Goal: Task Accomplishment & Management: Complete application form

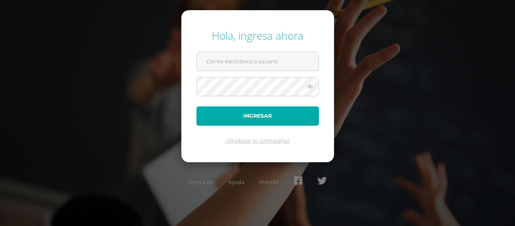
type input "[PERSON_NAME][EMAIL_ADDRESS][DOMAIN_NAME]"
click at [244, 116] on button "Ingresar" at bounding box center [257, 115] width 122 height 19
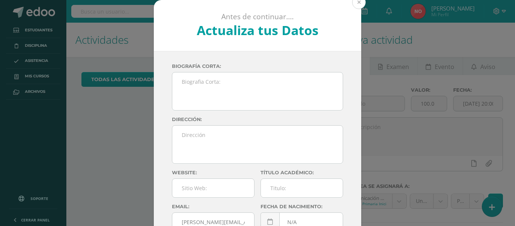
click at [354, 2] on button at bounding box center [359, 2] width 14 height 14
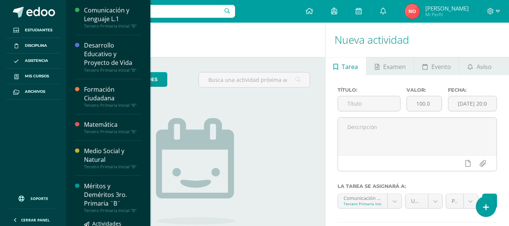
click at [101, 185] on div "Méritos y Deméritos 3ro. Primaria ¨B¨" at bounding box center [112, 195] width 57 height 26
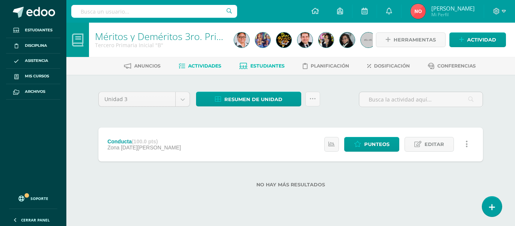
click at [261, 63] on span "Estudiantes" at bounding box center [267, 66] width 34 height 6
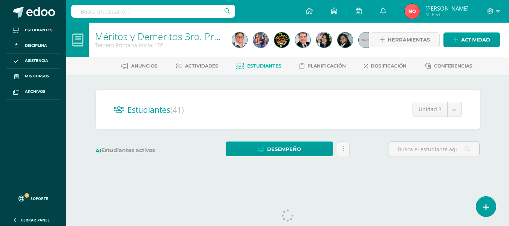
drag, startPoint x: 512, startPoint y: 63, endPoint x: 508, endPoint y: 90, distance: 28.2
click at [509, 97] on html "Estudiantes Disciplina Asistencia Mis cursos Archivos Soporte Centro de ayuda Ú…" at bounding box center [254, 89] width 509 height 179
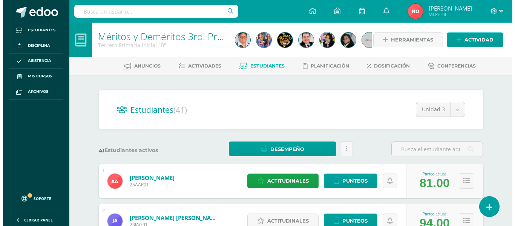
scroll to position [17, 0]
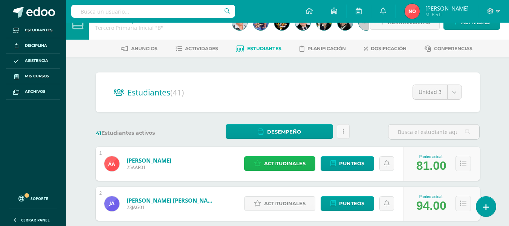
click at [275, 159] on span "Actitudinales" at bounding box center [284, 163] width 41 height 14
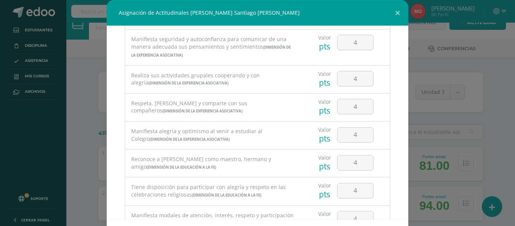
scroll to position [224, 0]
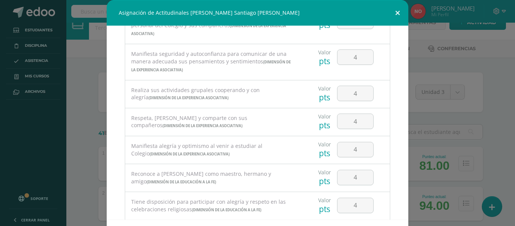
click at [396, 13] on button at bounding box center [397, 13] width 21 height 26
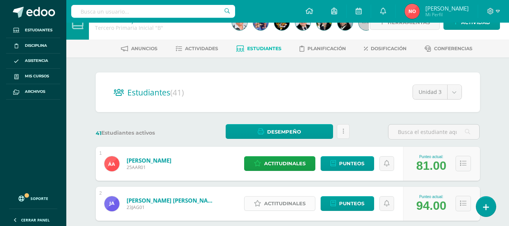
click at [280, 203] on span "Actitudinales" at bounding box center [284, 203] width 41 height 14
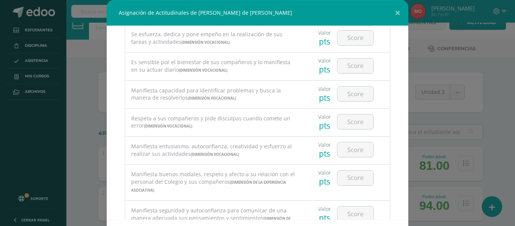
scroll to position [70, 0]
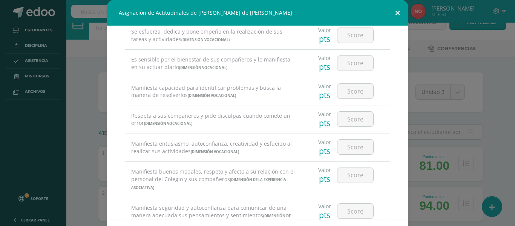
click at [393, 14] on button at bounding box center [397, 13] width 21 height 26
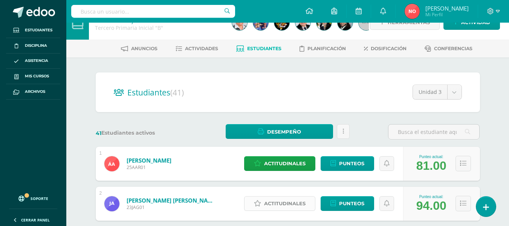
click at [283, 205] on span "Actitudinales" at bounding box center [284, 203] width 41 height 14
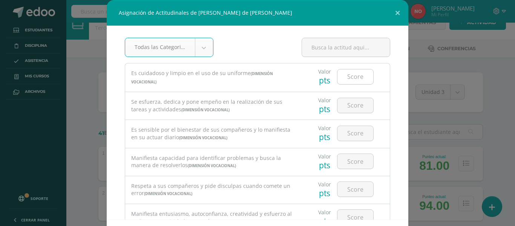
click at [343, 75] on input "number" at bounding box center [355, 76] width 36 height 15
type input "4"
click at [355, 103] on input "number" at bounding box center [355, 105] width 36 height 15
type input "4"
click at [349, 129] on input "number" at bounding box center [355, 133] width 36 height 15
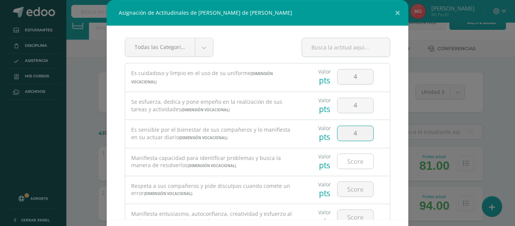
type input "4"
click at [347, 162] on input "number" at bounding box center [355, 161] width 36 height 15
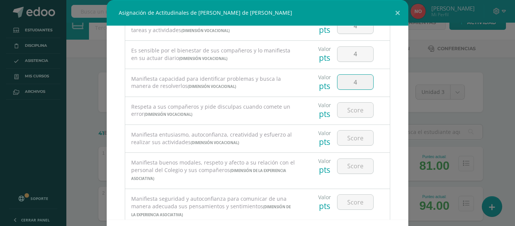
scroll to position [82, 0]
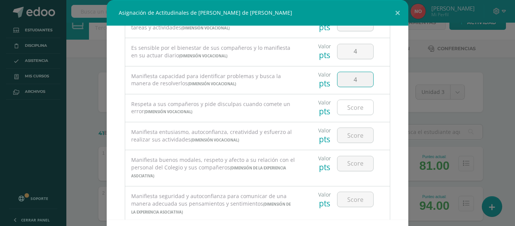
type input "4"
click at [353, 107] on input "number" at bounding box center [355, 107] width 36 height 15
type input "4"
click at [345, 135] on input "number" at bounding box center [355, 135] width 36 height 15
type input "4"
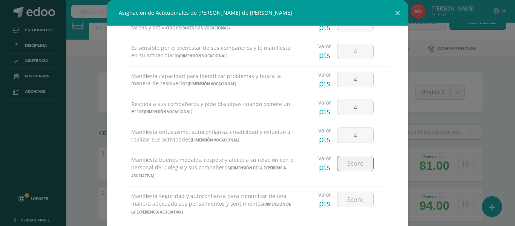
click at [342, 162] on input "number" at bounding box center [355, 163] width 36 height 15
type input "4"
click at [346, 196] on input "number" at bounding box center [355, 199] width 36 height 15
click at [347, 199] on input "number" at bounding box center [355, 199] width 36 height 15
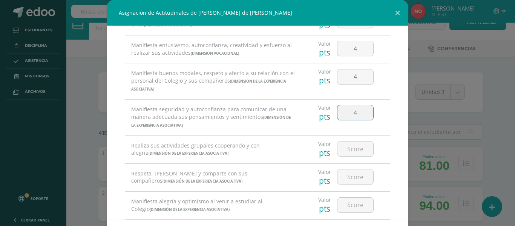
scroll to position [171, 0]
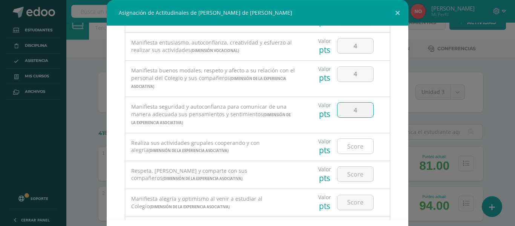
type input "4"
click at [352, 148] on input "number" at bounding box center [355, 146] width 36 height 15
type input "4"
click at [350, 174] on input "number" at bounding box center [355, 174] width 36 height 15
type input "4"
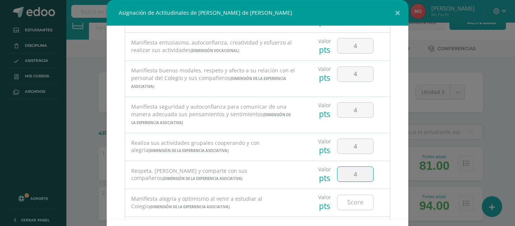
click at [346, 203] on input "number" at bounding box center [355, 202] width 36 height 15
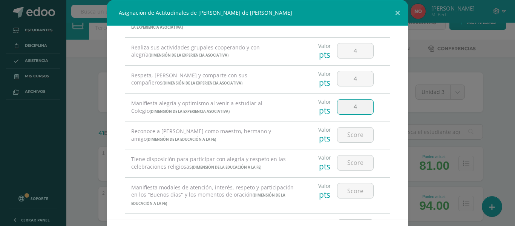
scroll to position [268, 0]
type input "4"
click at [352, 130] on input "number" at bounding box center [355, 133] width 36 height 15
type input "4"
click at [350, 161] on input "number" at bounding box center [355, 161] width 36 height 15
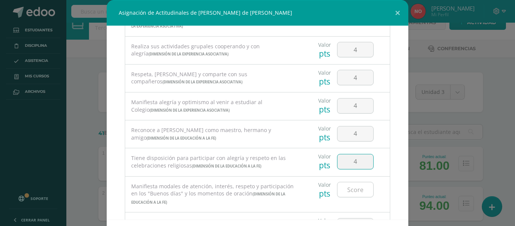
type input "4"
click at [348, 190] on input "number" at bounding box center [355, 189] width 36 height 15
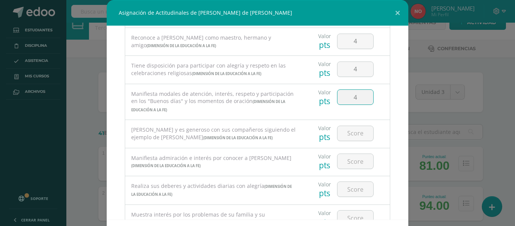
scroll to position [370, 0]
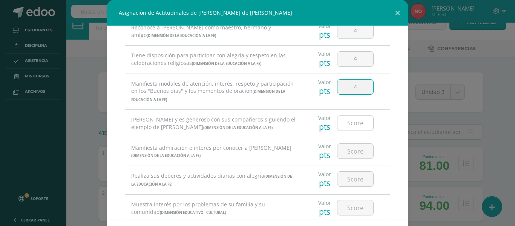
type input "4"
click at [347, 124] on input "number" at bounding box center [355, 123] width 36 height 15
type input "4"
click at [346, 154] on input "number" at bounding box center [355, 151] width 36 height 15
type input "4"
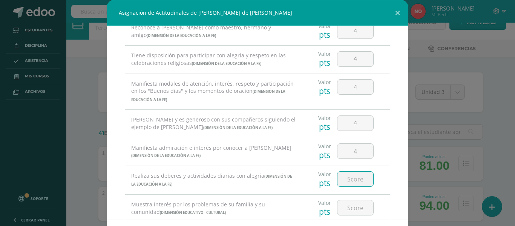
click at [352, 179] on input "number" at bounding box center [355, 178] width 36 height 15
type input "4"
click at [351, 210] on input "number" at bounding box center [355, 207] width 36 height 15
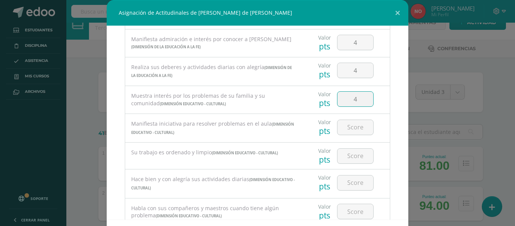
scroll to position [490, 0]
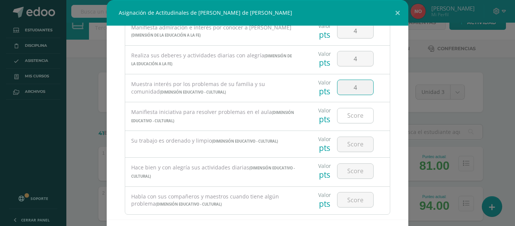
type input "4"
click at [353, 112] on input "number" at bounding box center [355, 115] width 36 height 15
type input "4"
click at [352, 143] on input "number" at bounding box center [355, 144] width 36 height 15
type input "4"
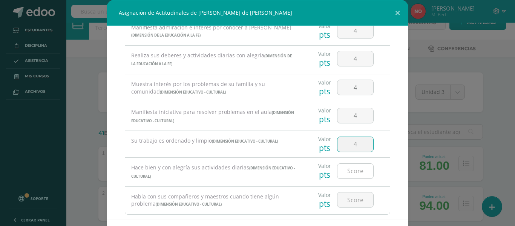
click at [347, 172] on input "number" at bounding box center [355, 171] width 36 height 15
type input "4"
click at [349, 197] on input "number" at bounding box center [355, 199] width 36 height 15
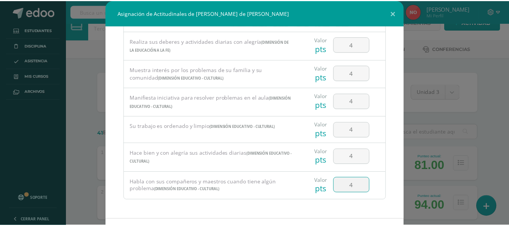
scroll to position [33, 0]
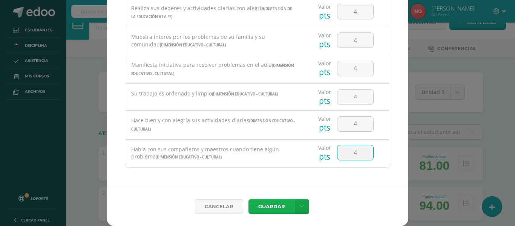
type input "4"
click at [273, 202] on button "Guardar" at bounding box center [271, 206] width 46 height 15
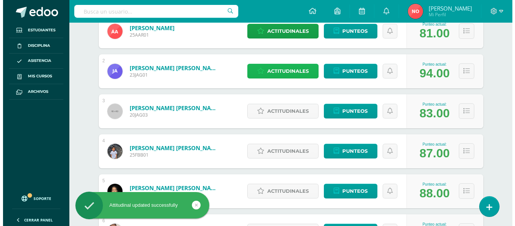
scroll to position [155, 0]
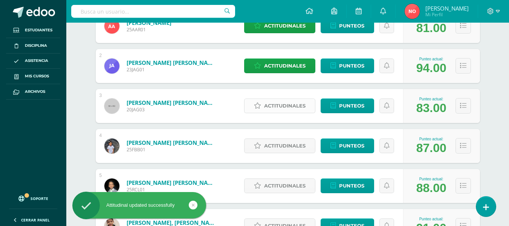
click at [291, 102] on span "Actitudinales" at bounding box center [284, 106] width 41 height 14
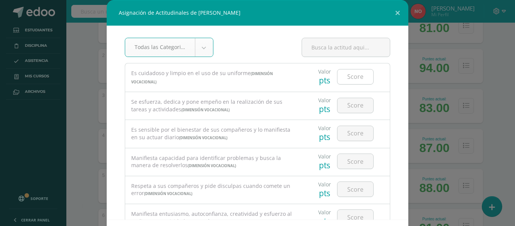
click at [349, 70] on input "number" at bounding box center [355, 76] width 36 height 15
click at [349, 76] on input "number" at bounding box center [355, 76] width 36 height 15
type input "3"
click at [348, 102] on input "number" at bounding box center [355, 105] width 36 height 15
type input "3"
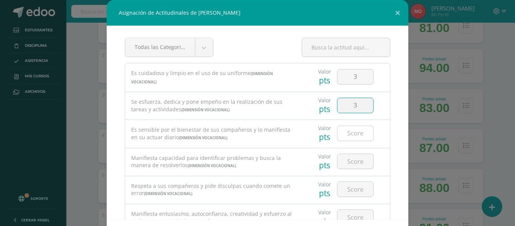
click at [346, 134] on input "number" at bounding box center [355, 133] width 36 height 15
type input "4"
click at [342, 161] on input "number" at bounding box center [355, 161] width 36 height 15
type input "4"
click at [345, 189] on input "number" at bounding box center [355, 189] width 36 height 15
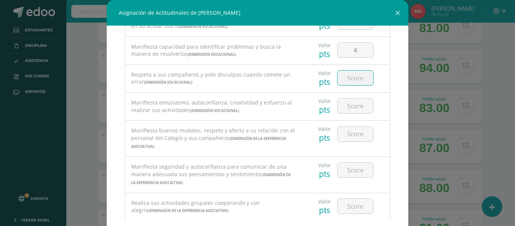
scroll to position [116, 0]
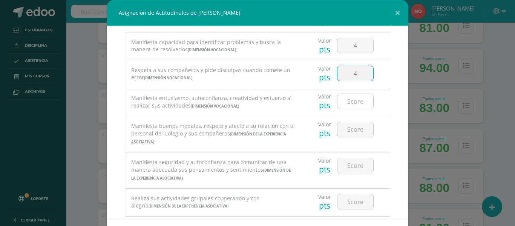
type input "4"
click at [349, 99] on input "number" at bounding box center [355, 101] width 36 height 15
type input "3"
click at [346, 129] on input "number" at bounding box center [355, 129] width 36 height 15
type input "4"
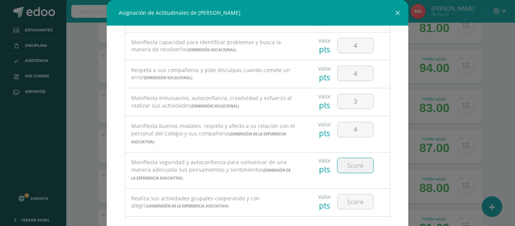
click at [348, 162] on input "number" at bounding box center [355, 165] width 36 height 15
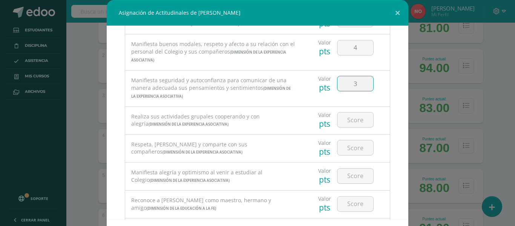
scroll to position [211, 0]
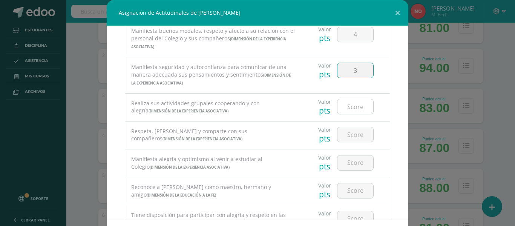
type input "3"
click at [346, 108] on input "number" at bounding box center [355, 106] width 36 height 15
type input "4"
click at [347, 135] on input "number" at bounding box center [355, 134] width 36 height 15
type input "4"
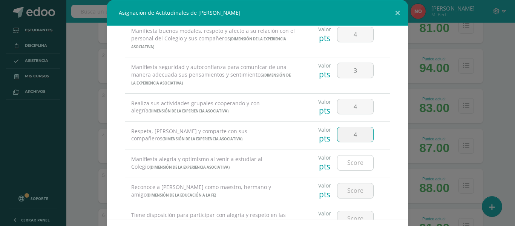
click at [348, 165] on input "number" at bounding box center [355, 162] width 36 height 15
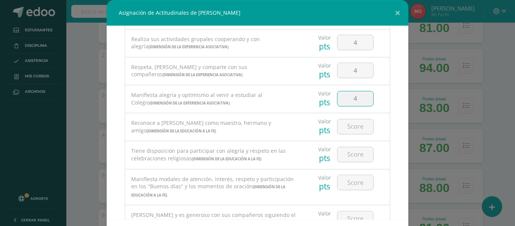
scroll to position [277, 0]
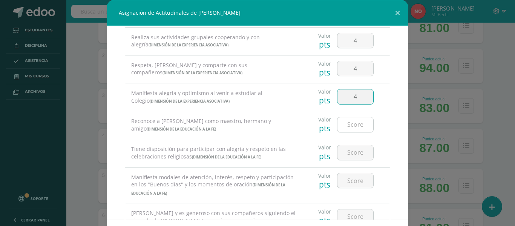
type input "4"
click at [347, 123] on input "number" at bounding box center [355, 124] width 36 height 15
type input "4"
click at [347, 154] on input "number" at bounding box center [355, 152] width 36 height 15
type input "4"
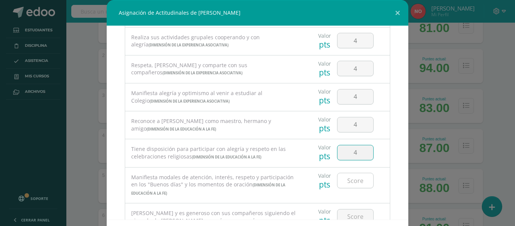
click at [349, 176] on input "number" at bounding box center [355, 180] width 36 height 15
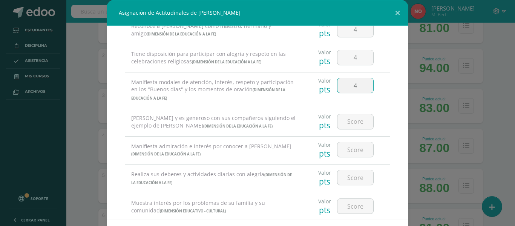
scroll to position [380, 0]
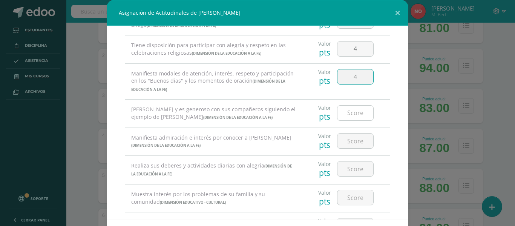
type input "4"
click at [356, 110] on input "number" at bounding box center [355, 113] width 36 height 15
type input "4"
click at [350, 144] on input "number" at bounding box center [355, 140] width 36 height 15
type input "4"
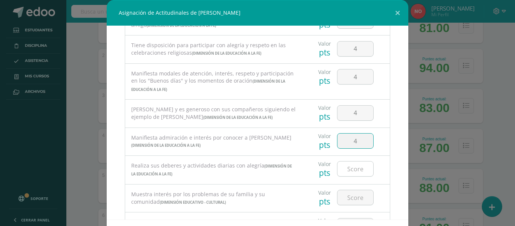
click at [349, 171] on input "number" at bounding box center [355, 168] width 36 height 15
type input "4"
click at [347, 195] on input "number" at bounding box center [355, 197] width 36 height 15
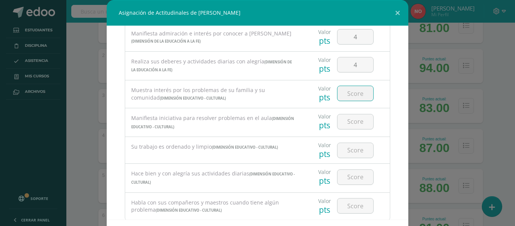
scroll to position [499, 0]
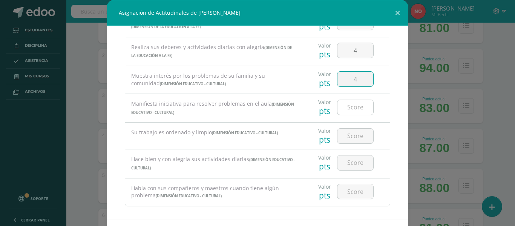
type input "4"
click at [355, 109] on input "number" at bounding box center [355, 107] width 36 height 15
type input "3"
click at [352, 139] on input "number" at bounding box center [355, 135] width 36 height 15
type input "3"
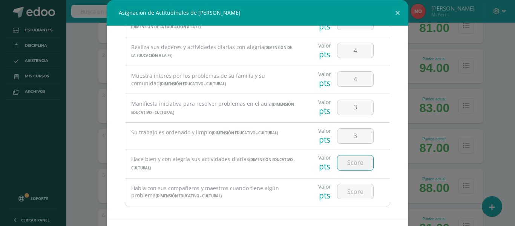
click at [350, 164] on input "number" at bounding box center [355, 162] width 36 height 15
type input "1"
type input "3"
click at [351, 188] on input "number" at bounding box center [355, 191] width 36 height 15
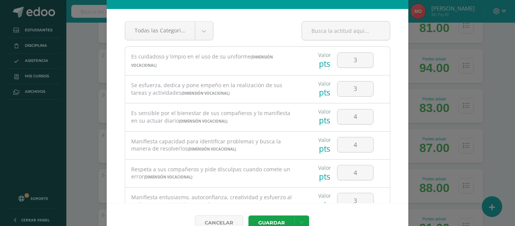
scroll to position [33, 0]
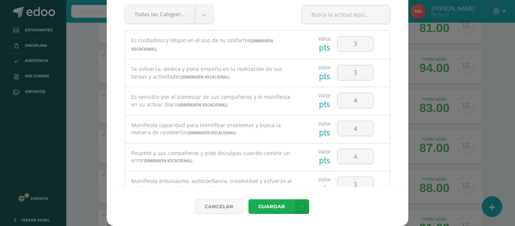
type input "4"
click at [265, 202] on button "Guardar" at bounding box center [271, 206] width 46 height 15
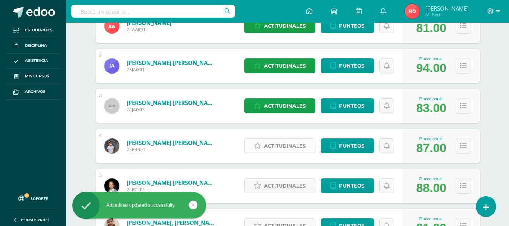
click at [280, 145] on span "Actitudinales" at bounding box center [284, 146] width 41 height 14
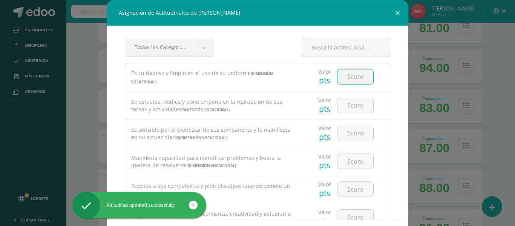
click at [344, 75] on input "number" at bounding box center [355, 76] width 36 height 15
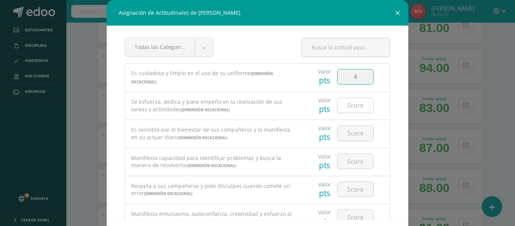
type input "4"
click at [349, 102] on input "number" at bounding box center [355, 105] width 36 height 15
type input "4"
click at [342, 130] on input "number" at bounding box center [355, 133] width 36 height 15
type input "4"
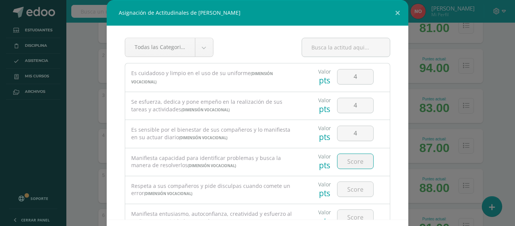
click at [341, 159] on input "number" at bounding box center [355, 161] width 36 height 15
type input "4"
click at [347, 187] on input "number" at bounding box center [355, 189] width 36 height 15
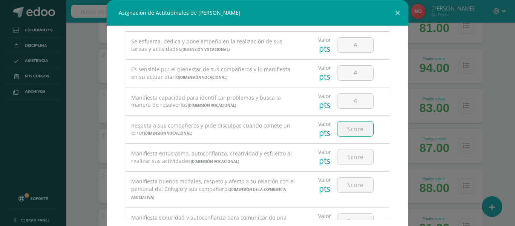
scroll to position [64, 0]
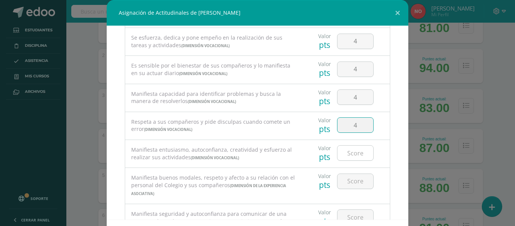
type input "4"
click at [346, 152] on input "number" at bounding box center [355, 152] width 36 height 15
type input "3"
click at [348, 177] on input "number" at bounding box center [355, 181] width 36 height 15
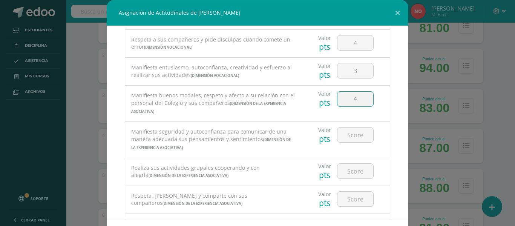
scroll to position [151, 0]
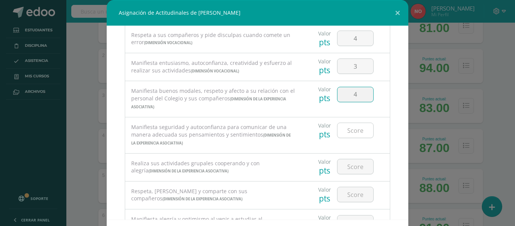
type input "4"
click at [349, 133] on input "number" at bounding box center [355, 130] width 36 height 15
type input "3"
click at [352, 164] on input "number" at bounding box center [355, 166] width 36 height 15
type input "4"
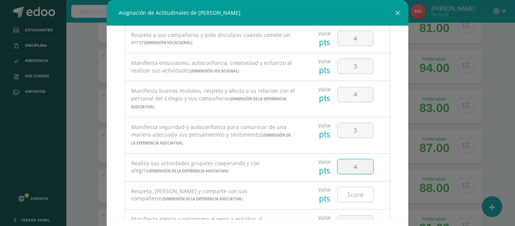
click at [349, 193] on input "number" at bounding box center [355, 194] width 36 height 15
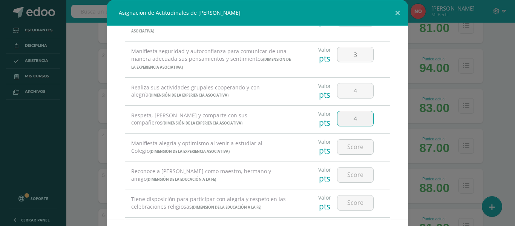
scroll to position [249, 0]
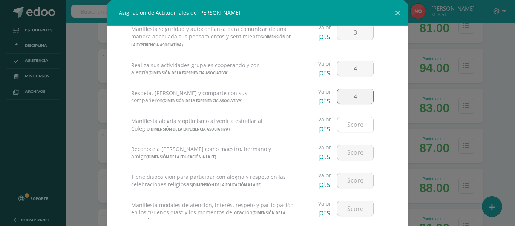
type input "4"
click at [356, 125] on input "number" at bounding box center [355, 124] width 36 height 15
type input "4"
click at [354, 148] on input "number" at bounding box center [355, 152] width 36 height 15
type input "4"
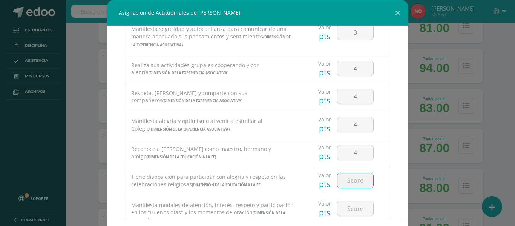
click at [349, 178] on input "number" at bounding box center [355, 180] width 36 height 15
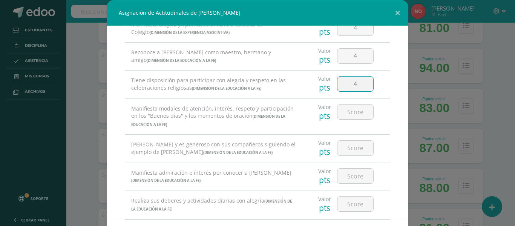
scroll to position [353, 0]
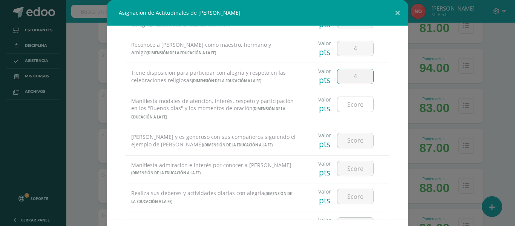
type input "4"
click at [351, 107] on input "number" at bounding box center [355, 104] width 36 height 15
type input "4"
click at [346, 141] on input "number" at bounding box center [355, 140] width 36 height 15
type input "4"
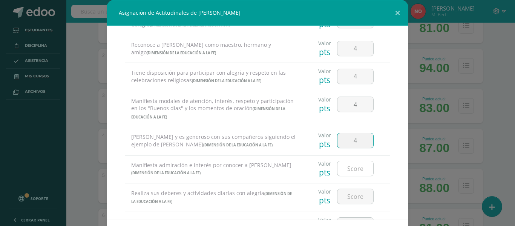
click at [347, 168] on input "number" at bounding box center [355, 168] width 36 height 15
type input "4"
click at [353, 198] on input "number" at bounding box center [355, 196] width 36 height 15
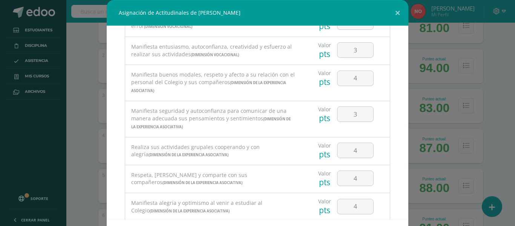
scroll to position [171, 0]
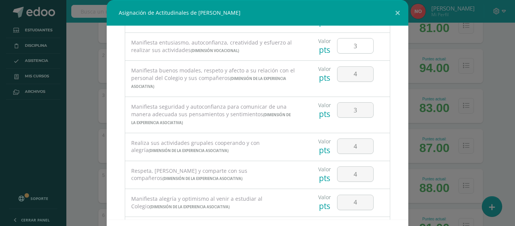
type input "4"
click at [352, 44] on input "3" at bounding box center [355, 45] width 36 height 15
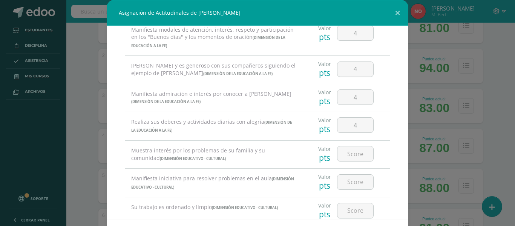
scroll to position [426, 0]
type input "4"
click at [355, 153] on input "number" at bounding box center [355, 151] width 36 height 15
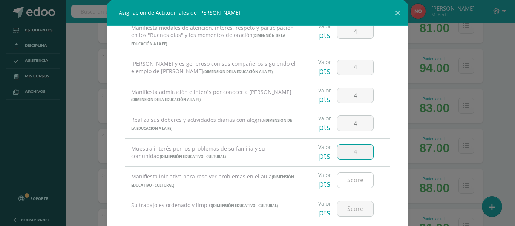
type input "4"
click at [349, 179] on input "number" at bounding box center [355, 180] width 36 height 15
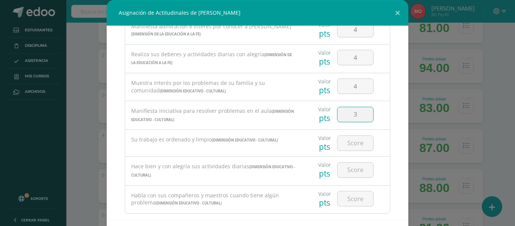
scroll to position [496, 0]
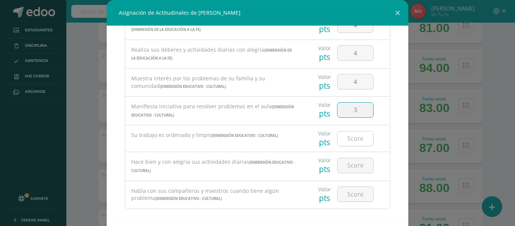
type input "3"
click at [344, 137] on input "number" at bounding box center [355, 138] width 36 height 15
type input "4"
click at [352, 167] on input "number" at bounding box center [355, 165] width 36 height 15
type input "4"
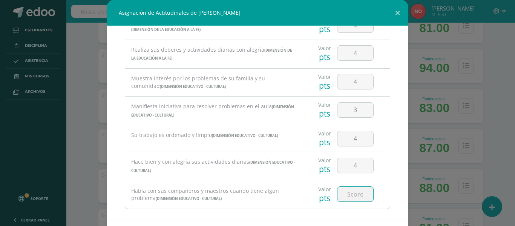
click at [351, 190] on input "number" at bounding box center [355, 194] width 36 height 15
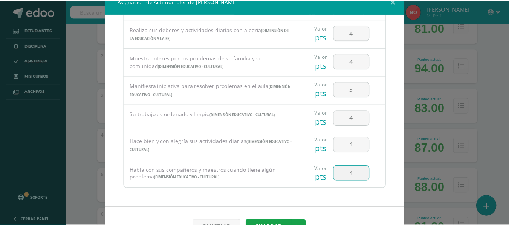
scroll to position [33, 0]
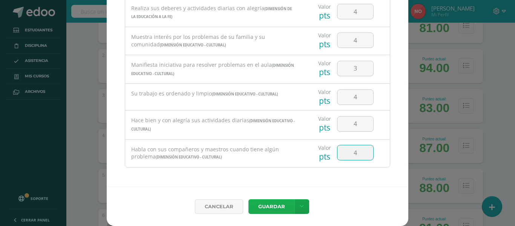
type input "4"
click at [267, 206] on button "Guardar" at bounding box center [271, 206] width 46 height 15
